Goal: Transaction & Acquisition: Purchase product/service

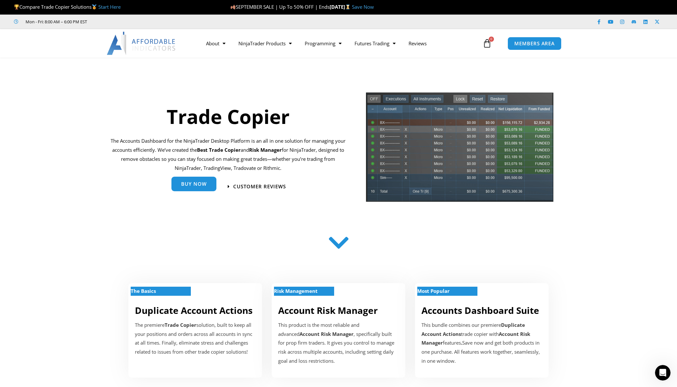
click at [196, 189] on link "Buy Now" at bounding box center [193, 184] width 45 height 15
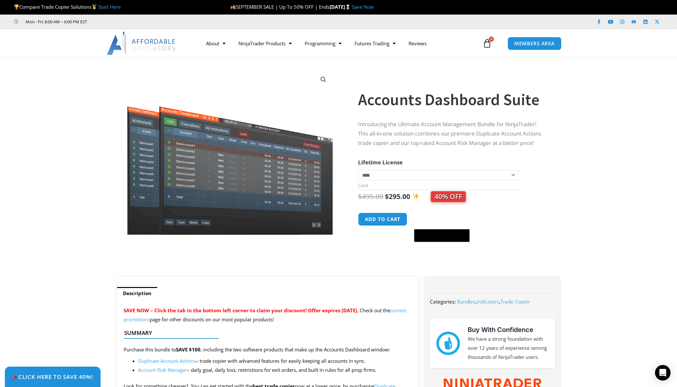
click at [366, 174] on select "**********" at bounding box center [438, 175] width 160 height 10
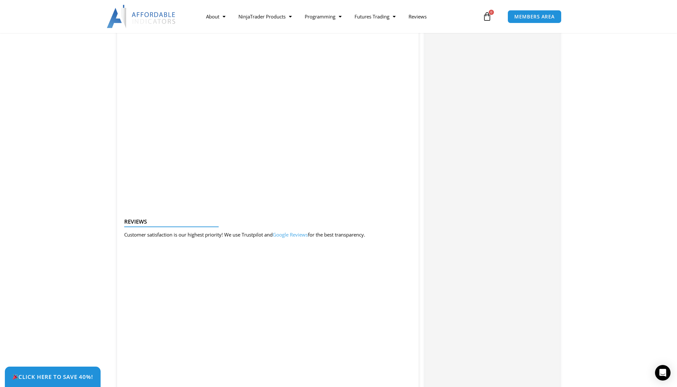
scroll to position [701, 0]
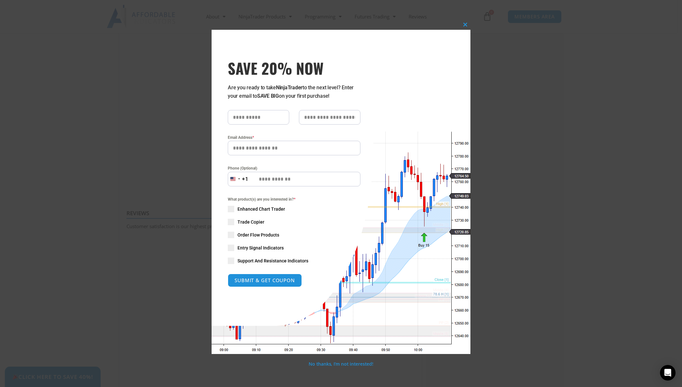
click at [243, 223] on span "Trade Copier" at bounding box center [250, 222] width 27 height 6
click at [258, 211] on span "Enhanced Chart Trader" at bounding box center [261, 209] width 48 height 6
click at [257, 234] on span "Order Flow Products" at bounding box center [258, 235] width 42 height 6
click at [259, 249] on span "Entry Signal Indicators" at bounding box center [260, 247] width 46 height 6
click at [264, 262] on span "Support And Resistance Indicators" at bounding box center [272, 260] width 71 height 6
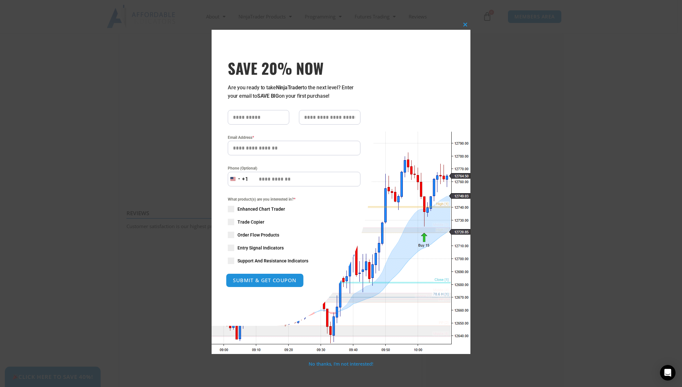
click at [265, 279] on button "SUBMIT & GET COUPON" at bounding box center [265, 280] width 78 height 14
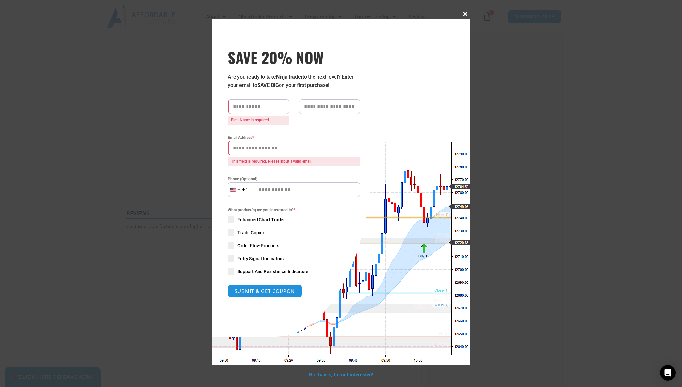
click at [466, 14] on span at bounding box center [465, 14] width 10 height 4
